Goal: Task Accomplishment & Management: Manage account settings

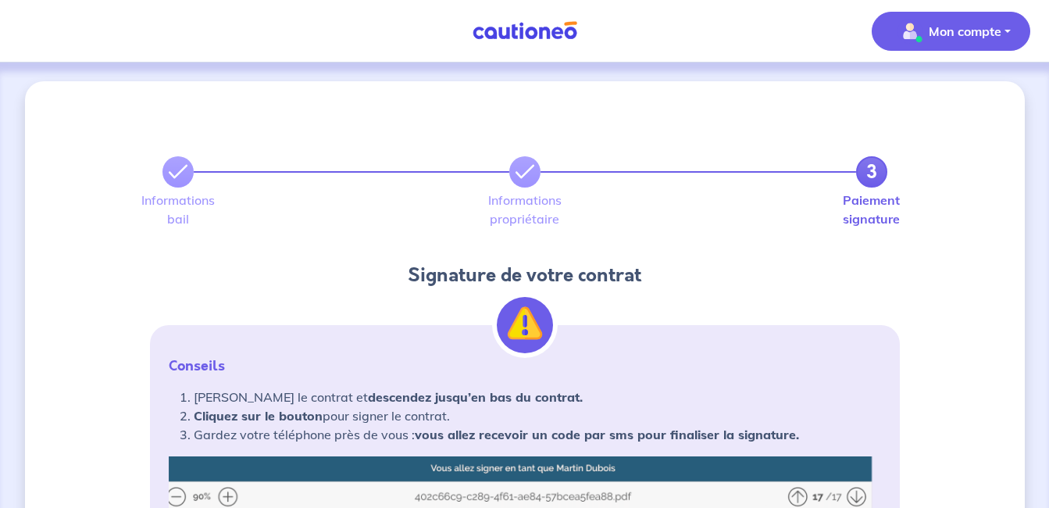
click at [944, 36] on p "Mon compte" at bounding box center [965, 31] width 73 height 19
click at [941, 92] on link "Mes informations" at bounding box center [936, 96] width 126 height 25
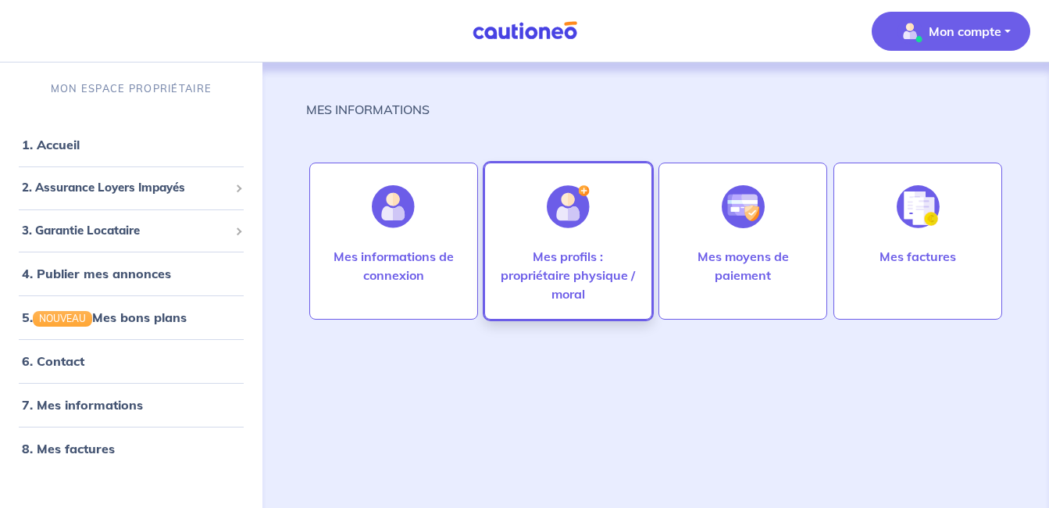
click at [594, 280] on p "Mes profils : propriétaire physique / moral" at bounding box center [569, 275] width 136 height 56
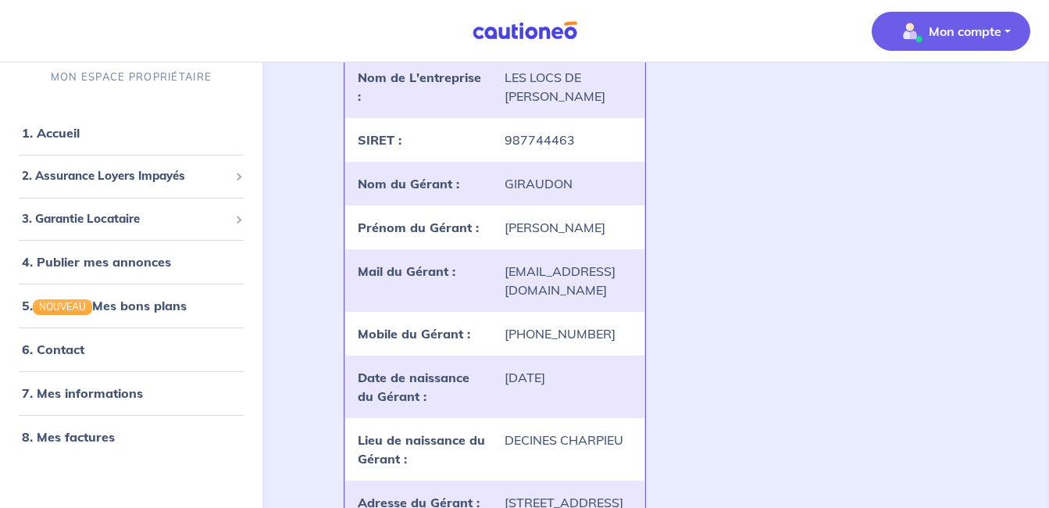
scroll to position [148, 0]
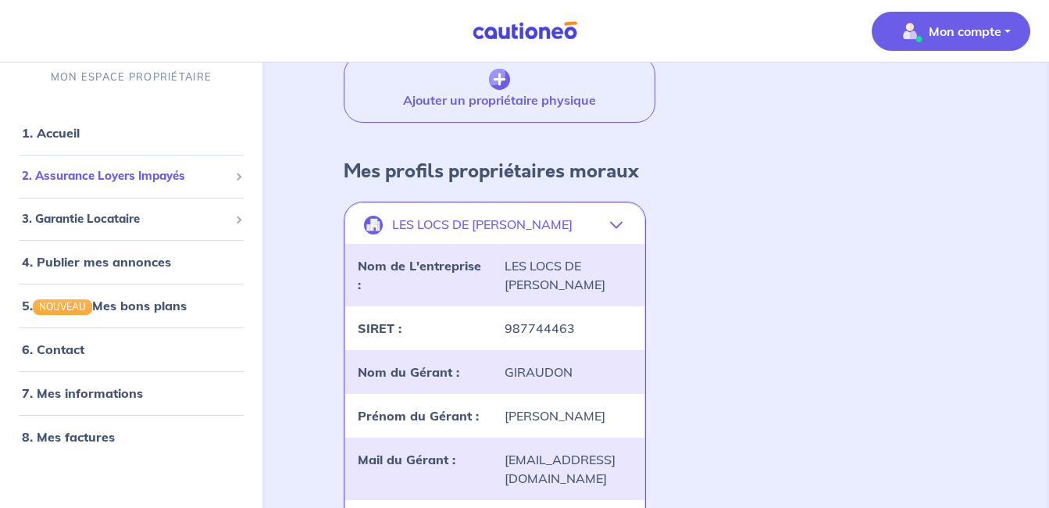
click at [138, 174] on span "2. Assurance Loyers Impayés" at bounding box center [125, 176] width 207 height 18
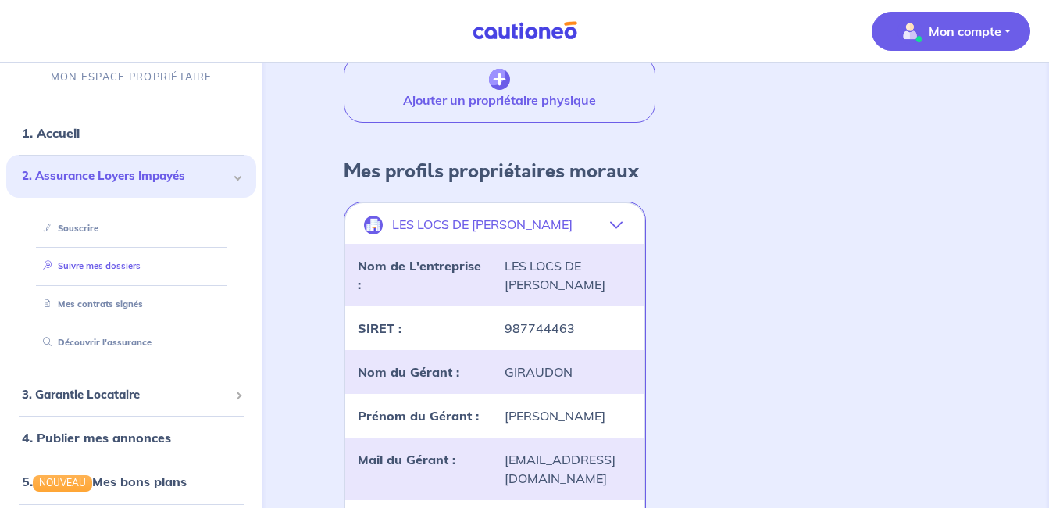
click at [105, 265] on link "Suivre mes dossiers" at bounding box center [89, 265] width 104 height 11
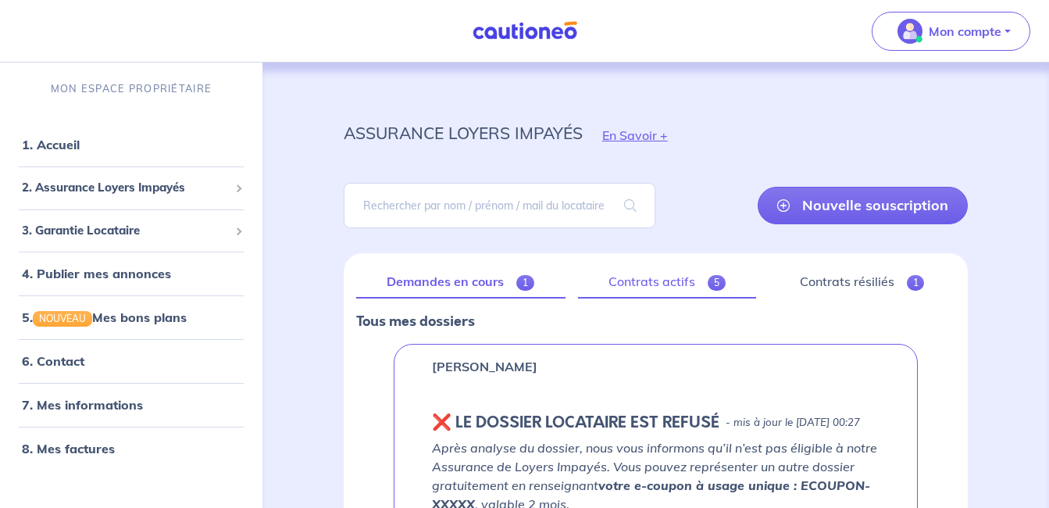
click at [621, 282] on link "Contrats actifs 5" at bounding box center [667, 282] width 179 height 33
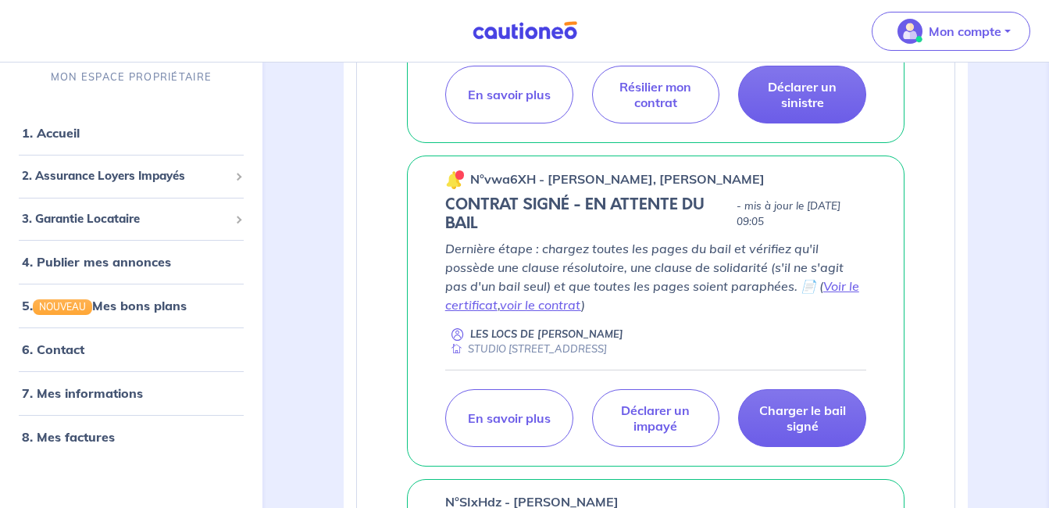
scroll to position [547, 0]
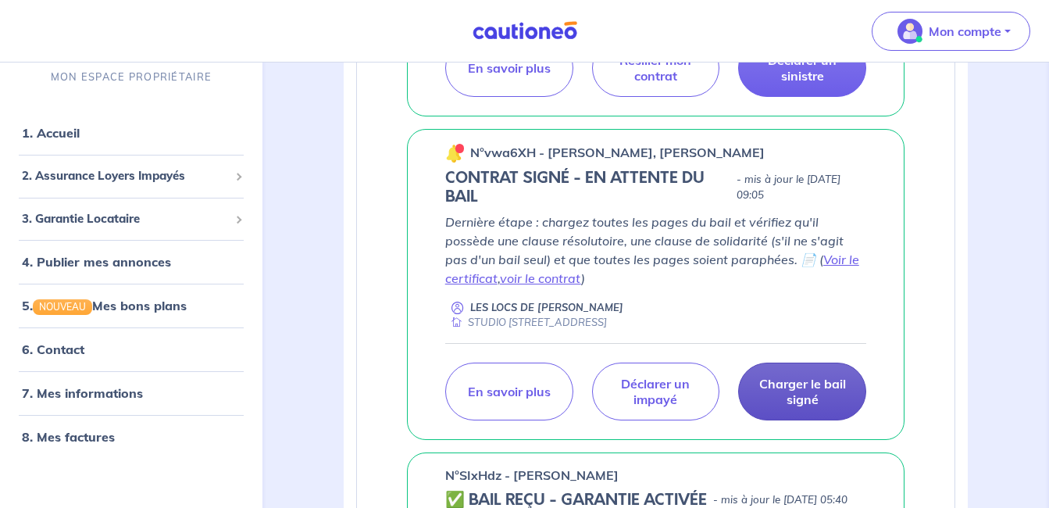
click at [811, 407] on p "Charger le bail signé" at bounding box center [802, 391] width 89 height 31
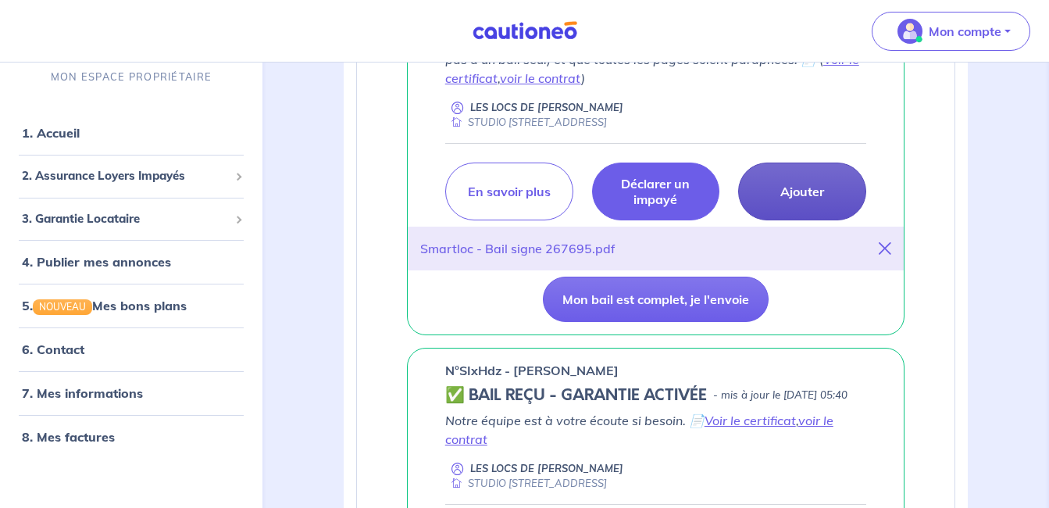
scroll to position [781, 0]
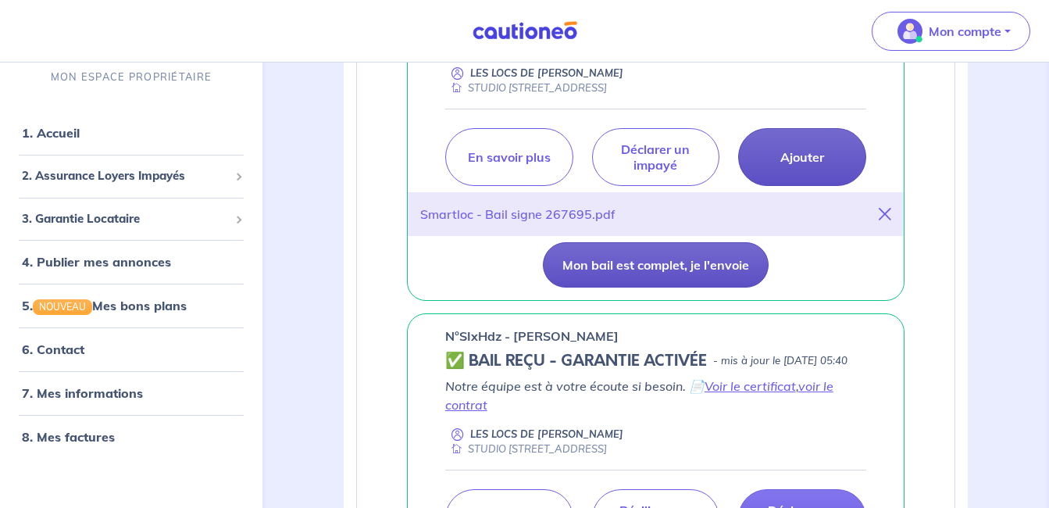
click at [691, 287] on button "Mon bail est complet, je l'envoie" at bounding box center [656, 264] width 226 height 45
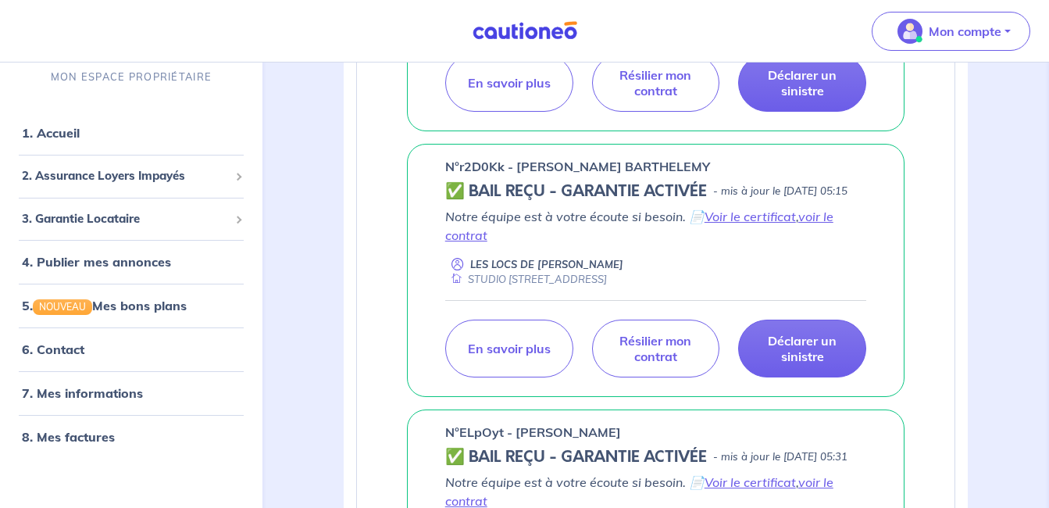
scroll to position [1046, 0]
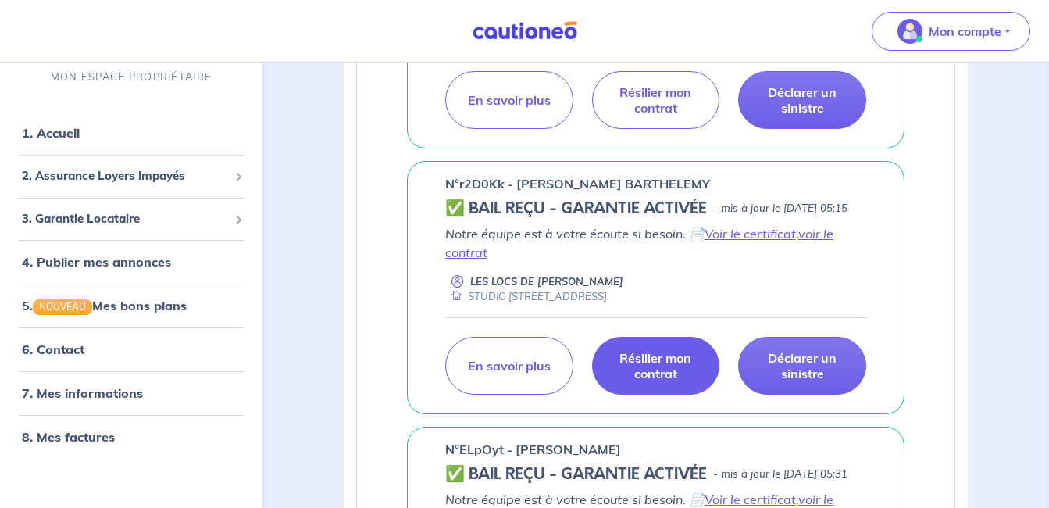
click at [623, 381] on p "Résilier mon contrat" at bounding box center [656, 365] width 89 height 31
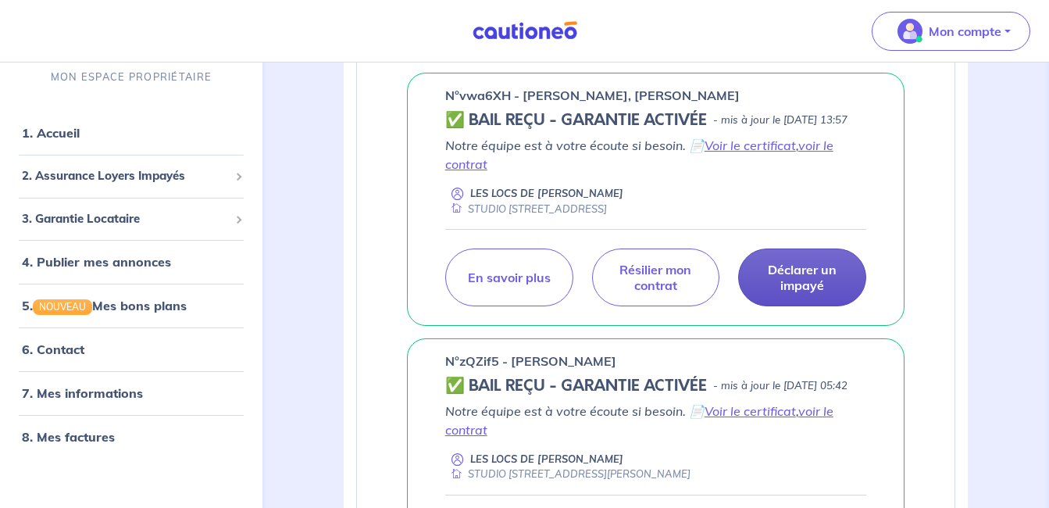
scroll to position [187, 0]
